Goal: Contribute content

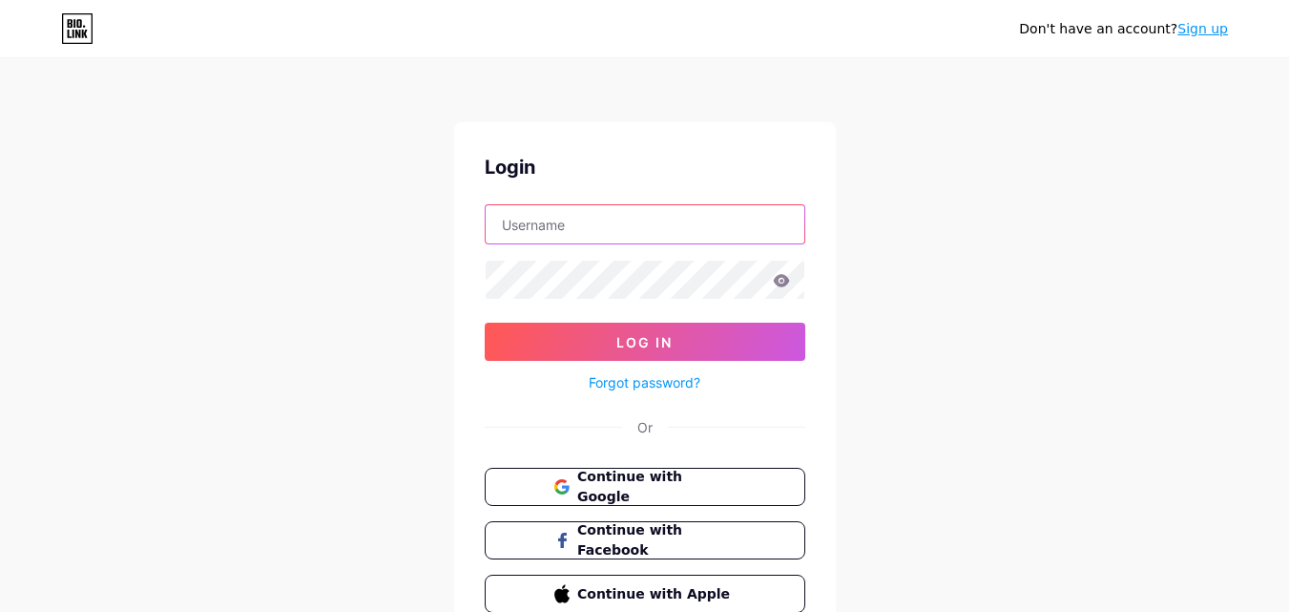
type input "[EMAIL_ADDRESS][DOMAIN_NAME]"
click at [784, 279] on icon at bounding box center [781, 280] width 16 height 12
click at [782, 277] on icon at bounding box center [781, 280] width 16 height 12
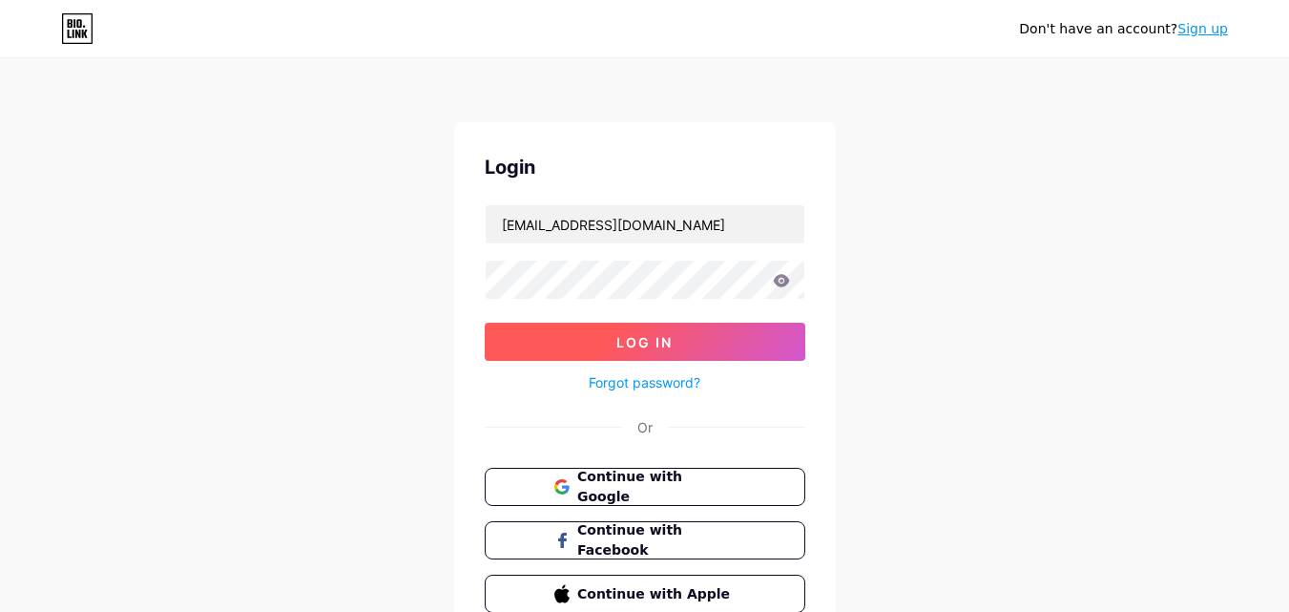
click at [662, 334] on span "Log In" at bounding box center [644, 342] width 56 height 16
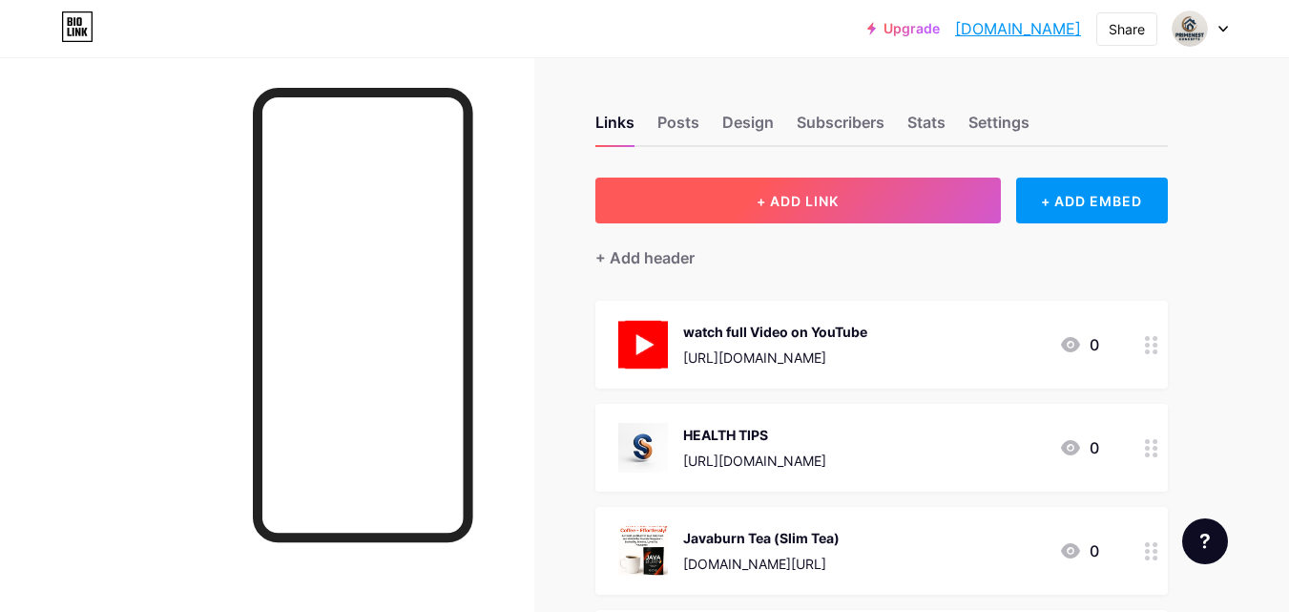
click at [789, 201] on span "+ ADD LINK" at bounding box center [798, 201] width 82 height 16
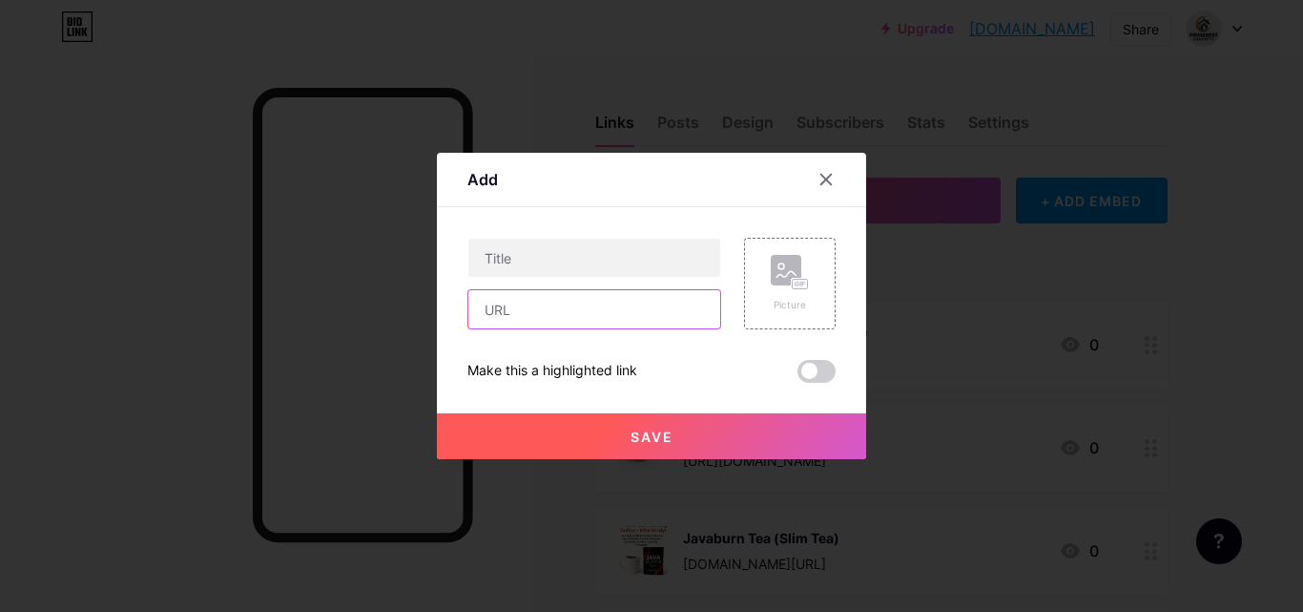
click at [566, 303] on input "text" at bounding box center [594, 309] width 252 height 38
paste input "[URL][DOMAIN_NAME]"
type input "[URL][DOMAIN_NAME]"
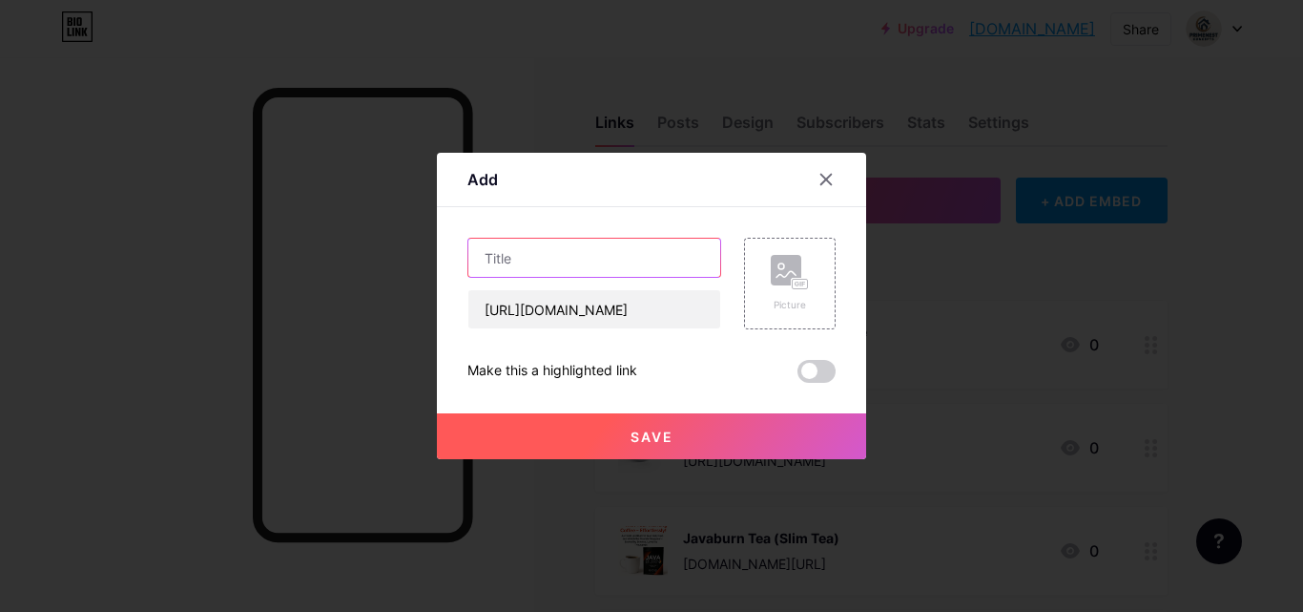
click at [568, 258] on input "text" at bounding box center [594, 257] width 252 height 38
paste input "Portable Personal Mini Blender"
type input "Portable Personal Mini Blender"
click at [794, 291] on div "Picture" at bounding box center [790, 283] width 38 height 57
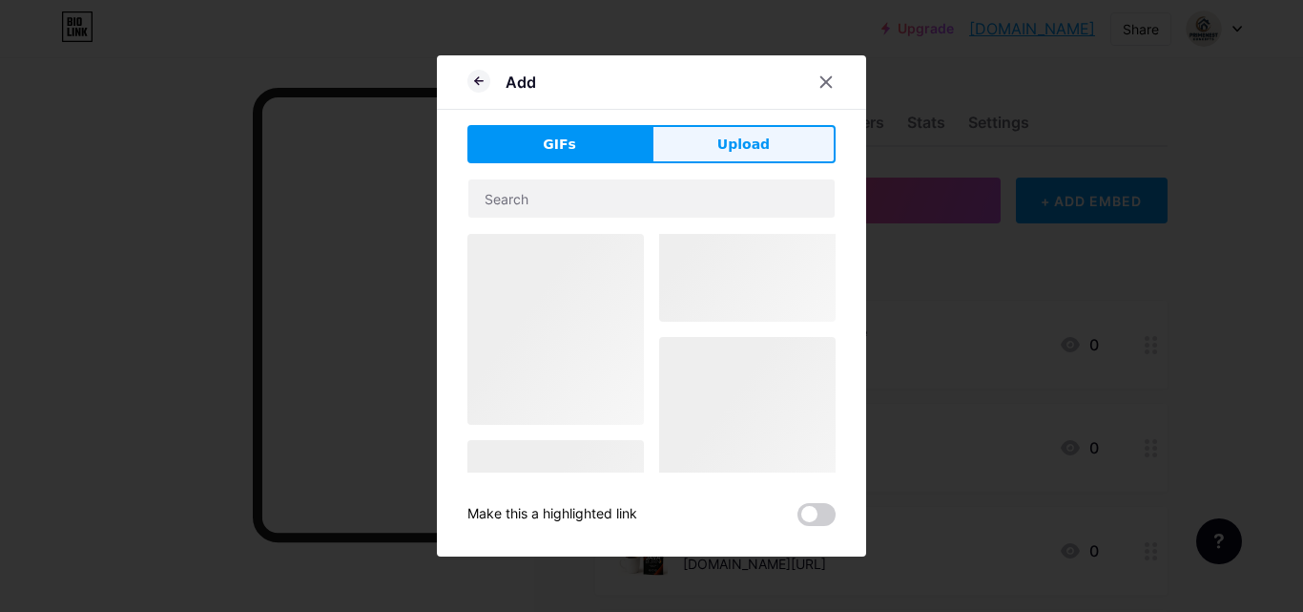
click at [756, 150] on span "Upload" at bounding box center [743, 145] width 52 height 20
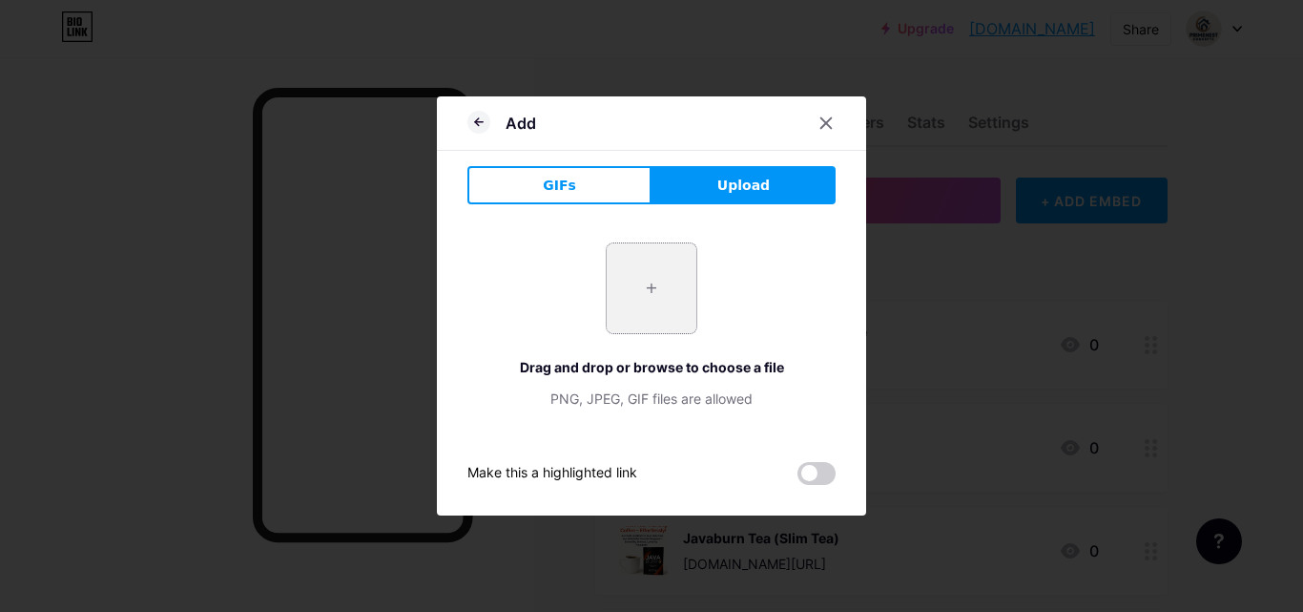
click at [655, 274] on input "file" at bounding box center [652, 288] width 90 height 90
type input "C:\fakepath\Portable Personal Mini Blender.jpg"
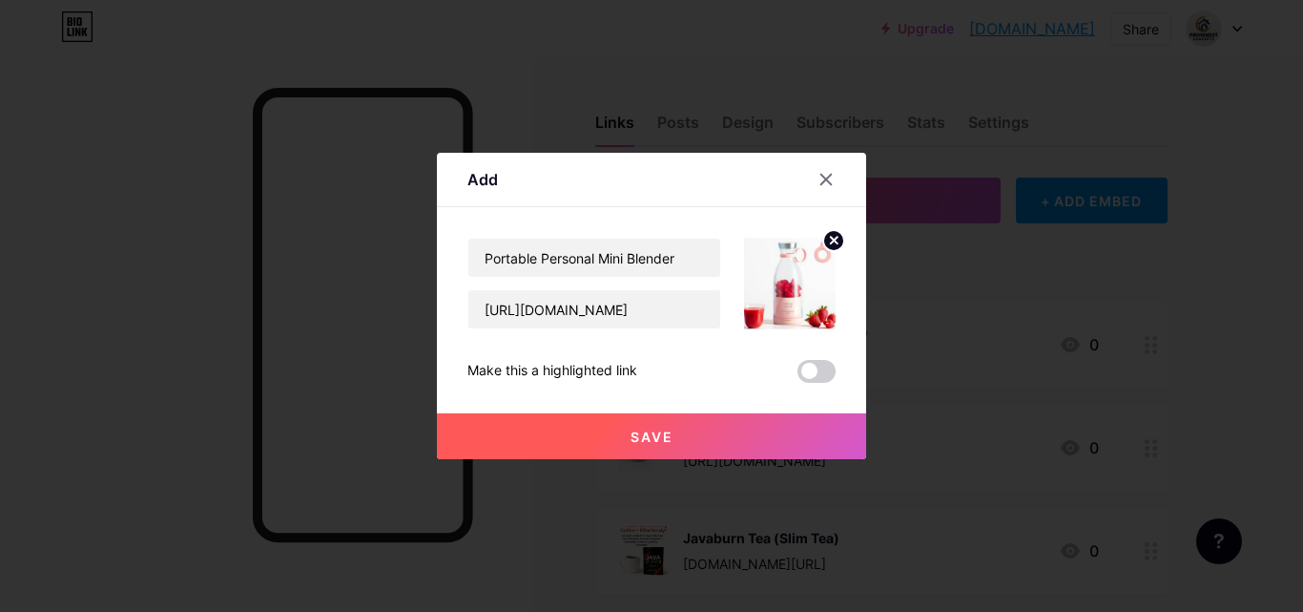
click at [662, 435] on span "Save" at bounding box center [652, 436] width 43 height 16
